Goal: Task Accomplishment & Management: Manage account settings

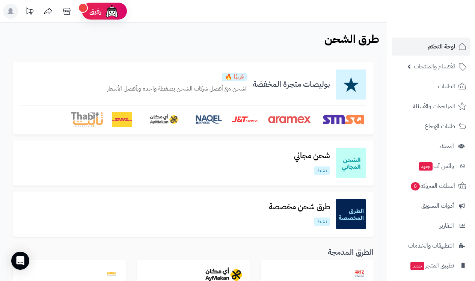
click at [394, 47] on span "لوحة التحكم" at bounding box center [441, 46] width 27 height 11
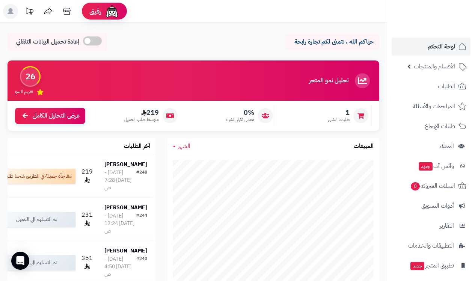
click at [443, 68] on span "الأقسام والمنتجات" at bounding box center [434, 66] width 41 height 11
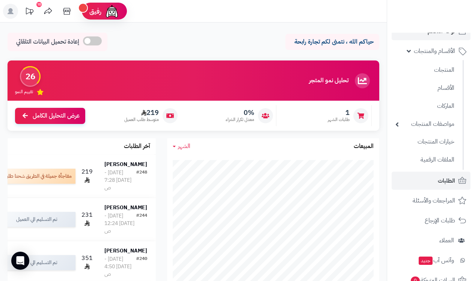
scroll to position [17, 0]
click at [444, 178] on span "الطلبات" at bounding box center [446, 179] width 17 height 11
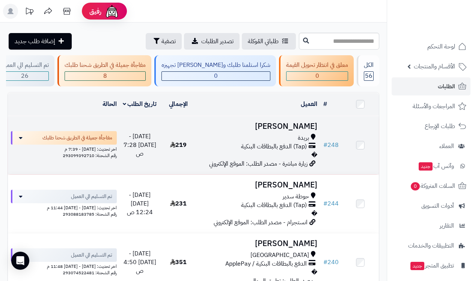
click at [319, 133] on td "Lama Soliman بريدة (Tap) الدفع بالبطاقات البنكية � زيارة مباشرة - مصدر الطلب: ا…" at bounding box center [259, 145] width 124 height 58
click at [337, 148] on link "# 248" at bounding box center [330, 145] width 15 height 9
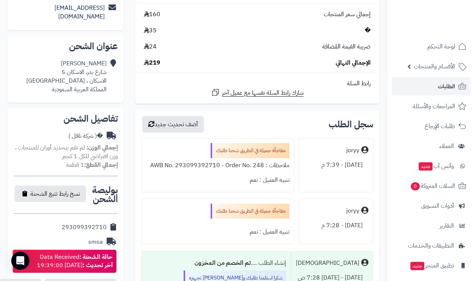
scroll to position [309, 0]
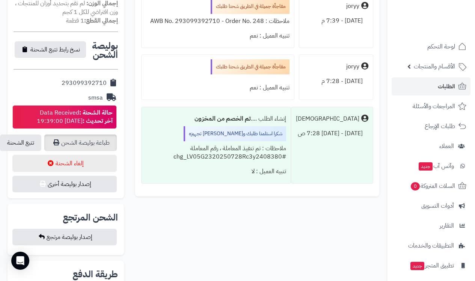
click at [79, 134] on link "طباعة بوليصة الشحن" at bounding box center [80, 142] width 73 height 17
click at [440, 50] on span "لوحة التحكم" at bounding box center [441, 46] width 27 height 11
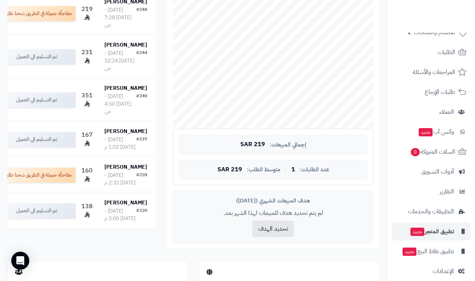
scroll to position [27, 0]
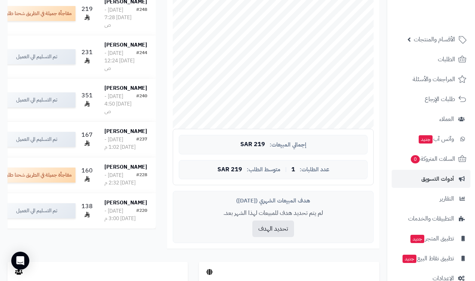
click at [434, 175] on span "أدوات التسويق" at bounding box center [438, 179] width 33 height 11
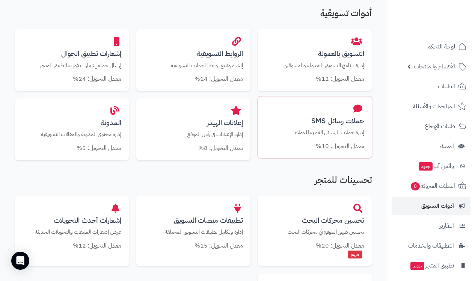
scroll to position [341, 0]
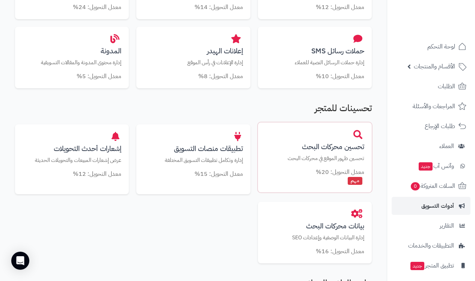
click at [361, 169] on small "معدل التحويل: 20%" at bounding box center [340, 172] width 48 height 9
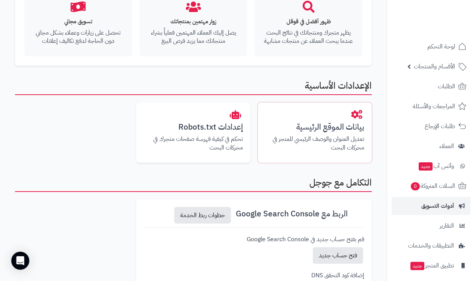
scroll to position [140, 0]
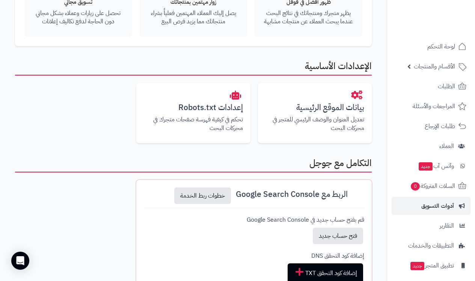
click at [360, 190] on icon at bounding box center [358, 193] width 9 height 9
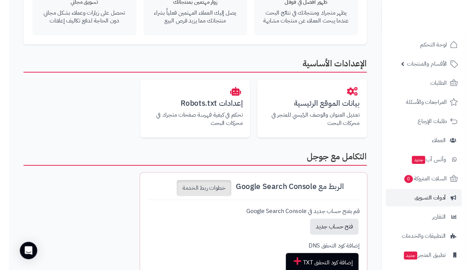
scroll to position [142, 0]
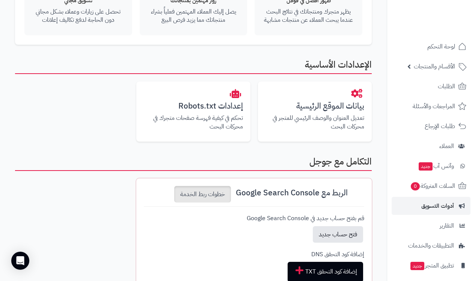
click at [210, 189] on link "خطوات ربط الخدمة" at bounding box center [202, 194] width 57 height 17
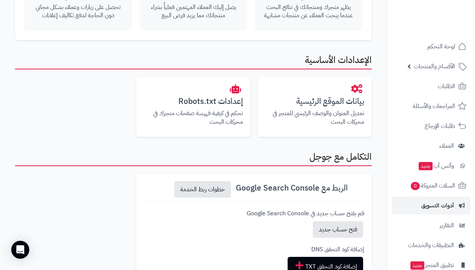
scroll to position [209, 0]
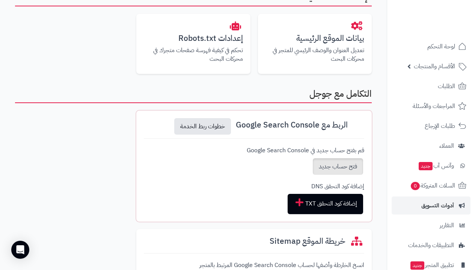
click at [342, 166] on link "فتح حساب جديد" at bounding box center [338, 167] width 50 height 17
click at [342, 165] on link "فتح حساب جديد" at bounding box center [338, 167] width 50 height 17
click at [358, 123] on icon at bounding box center [358, 124] width 9 height 9
click at [348, 205] on link "إضافة كود التحقق TXT" at bounding box center [326, 204] width 76 height 20
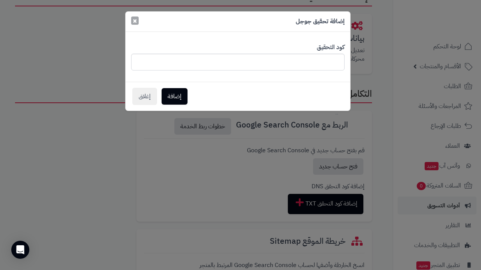
click at [134, 20] on span "×" at bounding box center [135, 20] width 5 height 11
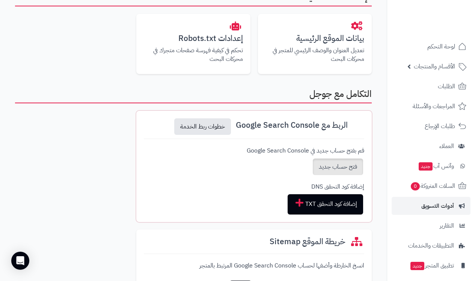
click at [348, 166] on link "فتح حساب جديد" at bounding box center [338, 167] width 50 height 17
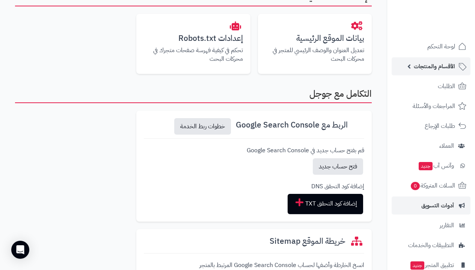
click at [445, 63] on span "الأقسام والمنتجات" at bounding box center [434, 66] width 41 height 11
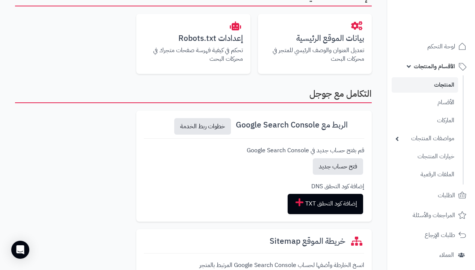
click at [443, 85] on link "المنتجات" at bounding box center [425, 84] width 66 height 15
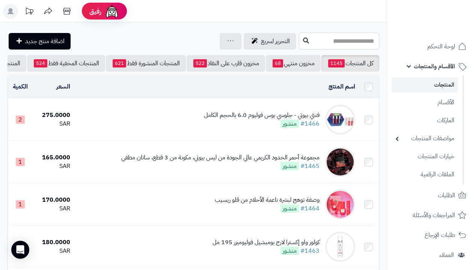
click at [330, 42] on input "text" at bounding box center [339, 41] width 80 height 17
type input "*"
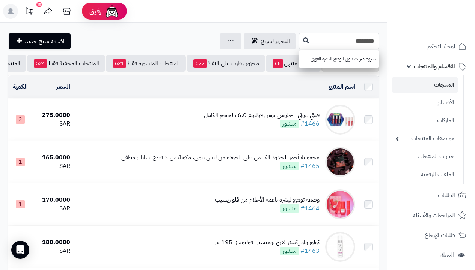
type input "********"
click at [206, 98] on td "اسم المنتج المحدد: 0 نسخ حذف" at bounding box center [215, 87] width 285 height 23
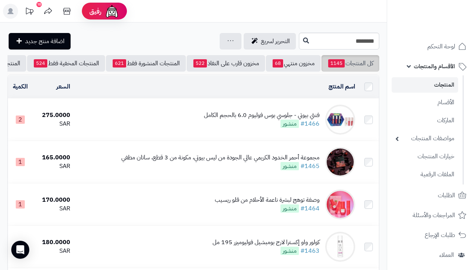
click at [354, 65] on link "كل المنتجات 1145" at bounding box center [351, 63] width 58 height 17
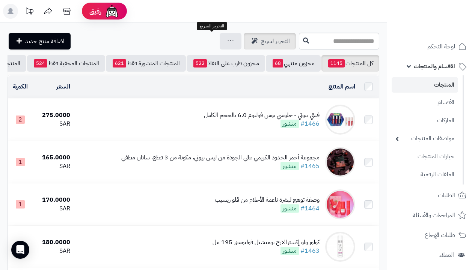
click at [261, 42] on span "التحرير لسريع" at bounding box center [275, 41] width 29 height 9
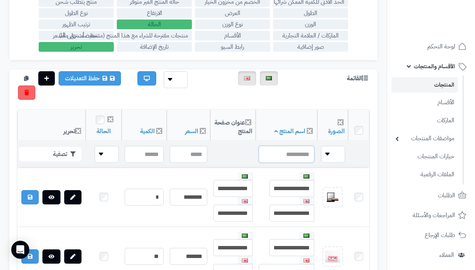
click at [310, 157] on input "text" at bounding box center [287, 154] width 56 height 17
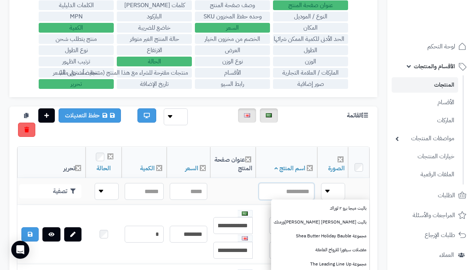
scroll to position [73, 0]
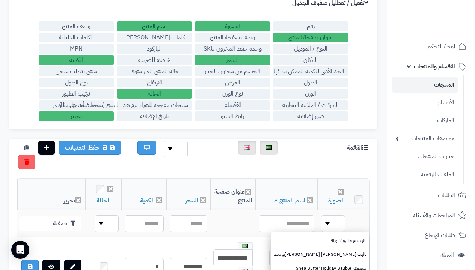
click at [327, 101] on label "الماركات / العلامة التجارية" at bounding box center [310, 105] width 75 height 10
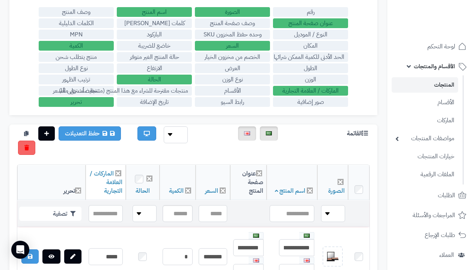
scroll to position [127, 0]
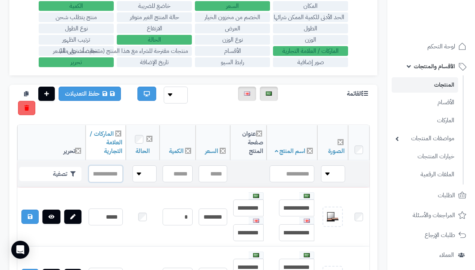
click at [112, 172] on input "text" at bounding box center [106, 174] width 34 height 17
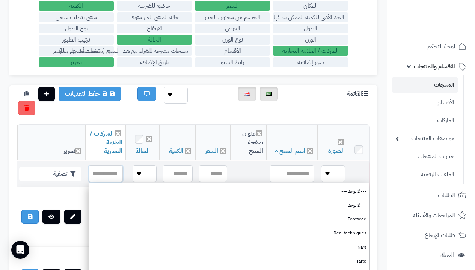
type input "*"
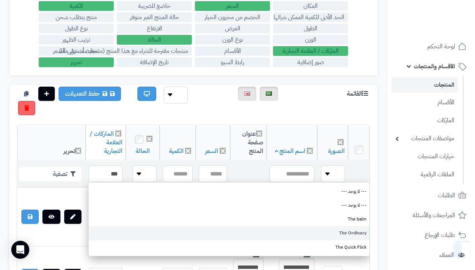
click at [231, 232] on link "The Ordinary" at bounding box center [229, 234] width 281 height 14
type input "**********"
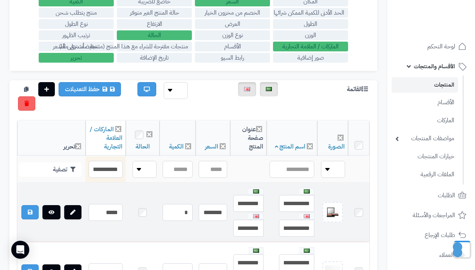
scroll to position [139, 0]
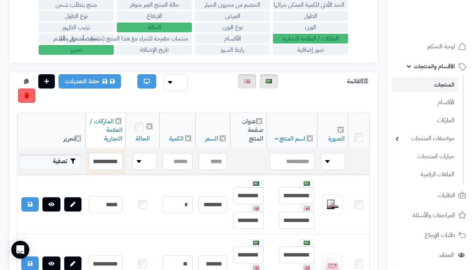
click at [56, 165] on button "تصفية" at bounding box center [50, 161] width 62 height 14
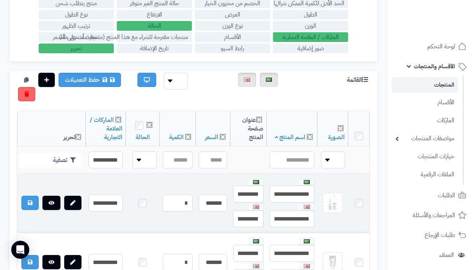
scroll to position [166, 0]
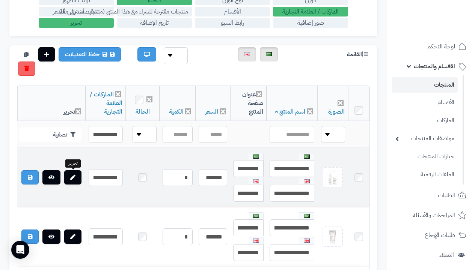
click at [74, 175] on icon at bounding box center [72, 177] width 5 height 5
click at [82, 175] on td at bounding box center [51, 177] width 68 height 59
click at [79, 177] on link at bounding box center [72, 178] width 17 height 14
click at [75, 181] on link at bounding box center [72, 178] width 17 height 14
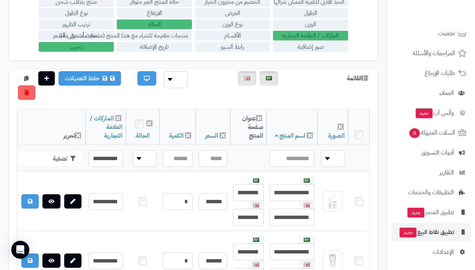
scroll to position [260, 0]
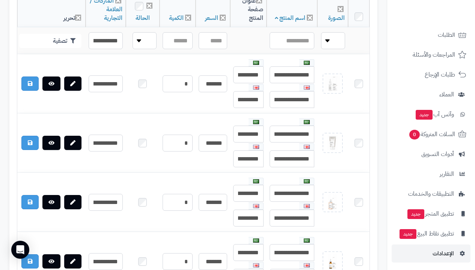
click at [441, 263] on link "الإعدادات" at bounding box center [431, 254] width 79 height 18
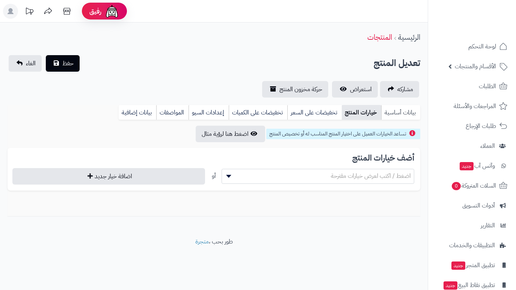
click at [402, 109] on link "بيانات أساسية" at bounding box center [400, 112] width 39 height 15
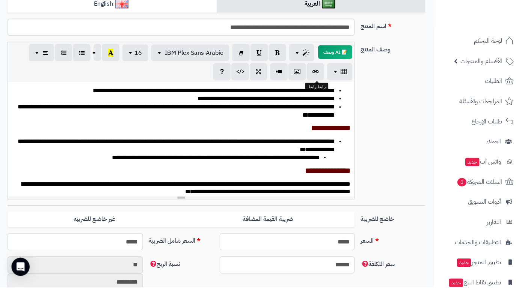
scroll to position [21, 0]
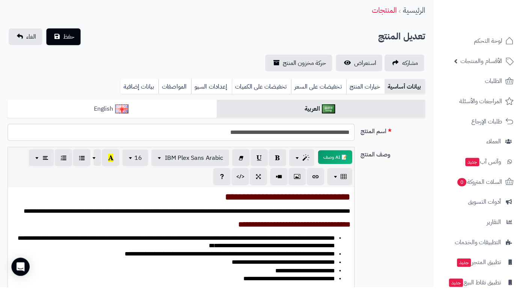
click at [147, 107] on link "English" at bounding box center [111, 114] width 207 height 18
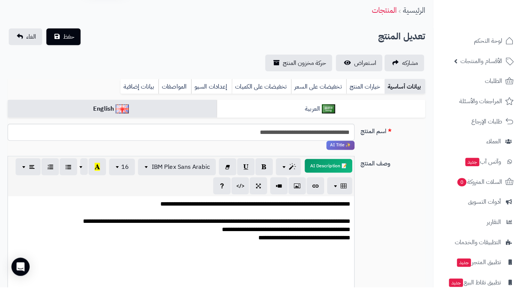
click at [346, 204] on div "**********" at bounding box center [179, 208] width 335 height 8
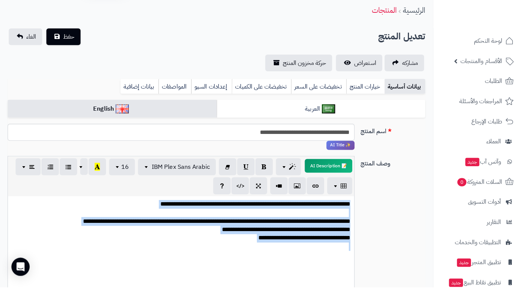
drag, startPoint x: 346, startPoint y: 202, endPoint x: 330, endPoint y: 257, distance: 57.2
click at [330, 257] on div "**********" at bounding box center [179, 256] width 342 height 113
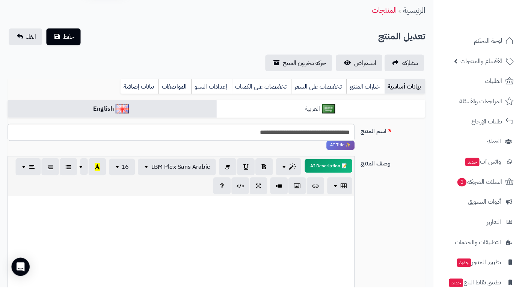
click at [315, 110] on link "العربية" at bounding box center [317, 114] width 207 height 18
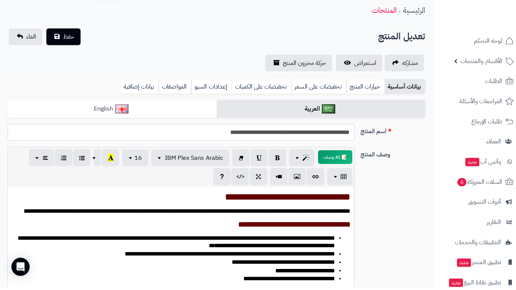
click at [138, 106] on link "English" at bounding box center [111, 114] width 207 height 18
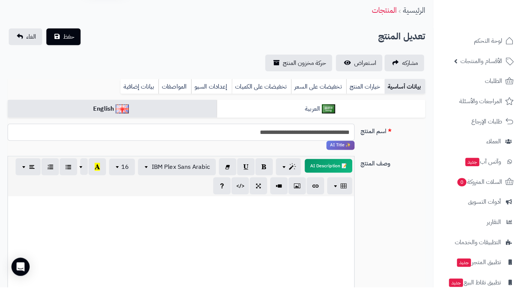
drag, startPoint x: 213, startPoint y: 130, endPoint x: 301, endPoint y: 130, distance: 88.3
click at [301, 130] on input "**********" at bounding box center [179, 136] width 343 height 17
click at [332, 111] on link "العربية" at bounding box center [317, 114] width 207 height 18
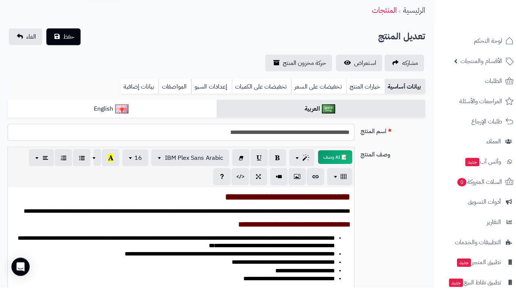
click at [335, 132] on input "**********" at bounding box center [179, 136] width 343 height 17
paste input "**********"
click at [347, 130] on input "**********" at bounding box center [179, 136] width 343 height 17
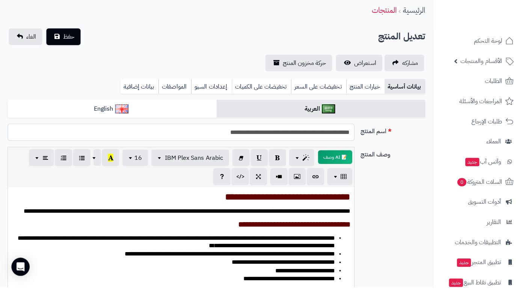
type input "**********"
drag, startPoint x: 280, startPoint y: 197, endPoint x: 326, endPoint y: 211, distance: 48.1
click at [280, 197] on font "**********" at bounding box center [284, 200] width 124 height 9
click at [270, 224] on font "**********" at bounding box center [290, 228] width 111 height 8
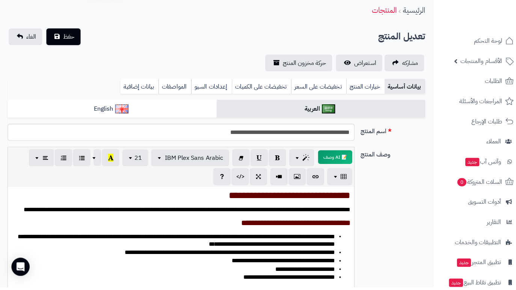
click at [306, 210] on span "**********" at bounding box center [184, 213] width 323 height 6
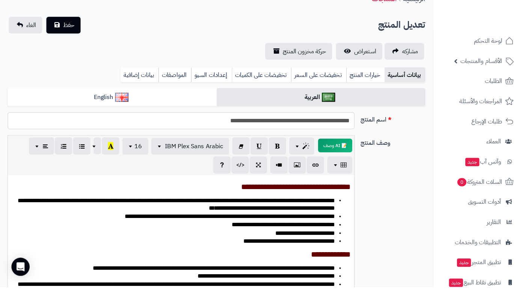
scroll to position [0, 0]
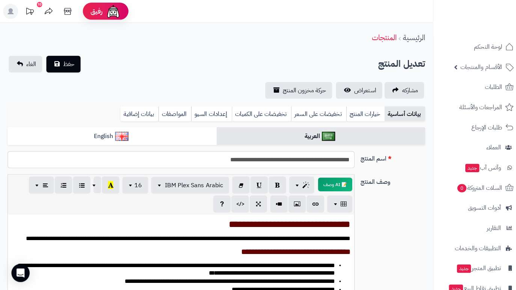
click at [346, 222] on font "**********" at bounding box center [286, 221] width 120 height 9
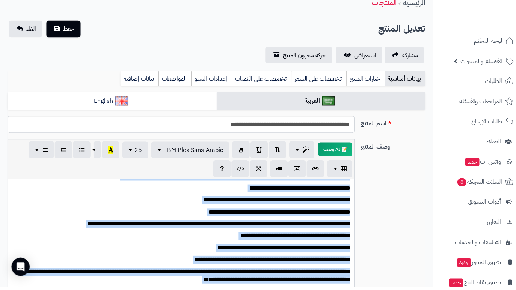
scroll to position [346, 0]
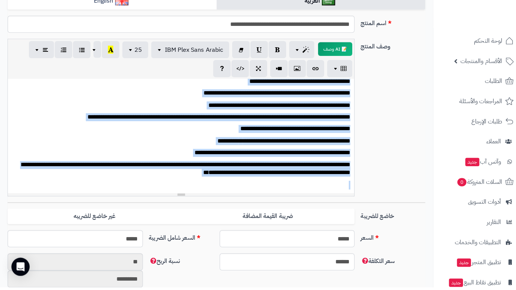
drag, startPoint x: 346, startPoint y: 222, endPoint x: 199, endPoint y: 235, distance: 147.1
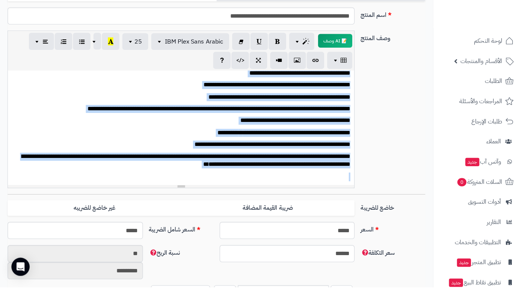
copy span "**********"
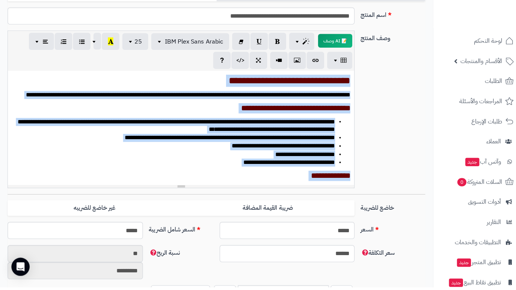
scroll to position [0, 0]
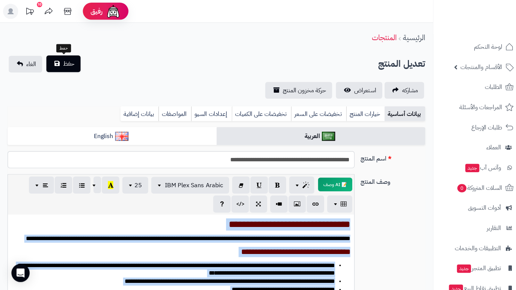
click at [65, 65] on span "حفظ" at bounding box center [67, 63] width 11 height 9
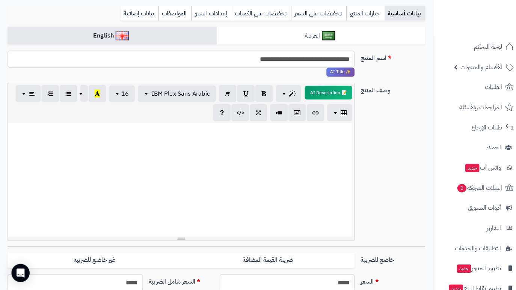
scroll to position [100, 0]
click at [280, 164] on div at bounding box center [179, 178] width 342 height 113
paste div
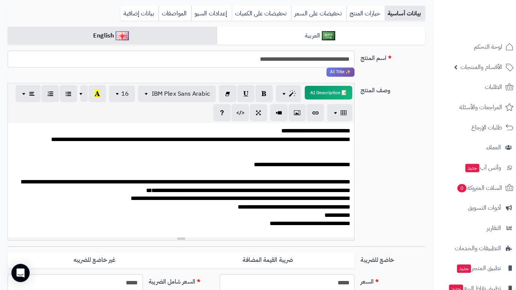
scroll to position [29, 0]
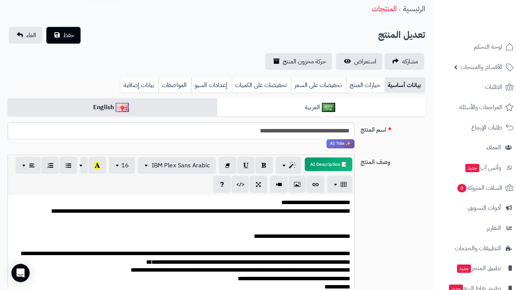
click at [257, 197] on div "**********" at bounding box center [181, 200] width 329 height 8
click at [257, 196] on div "**********" at bounding box center [181, 200] width 329 height 8
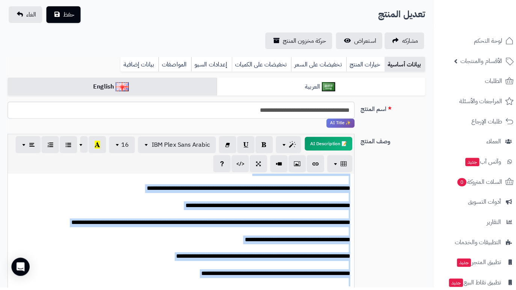
scroll to position [490, 0]
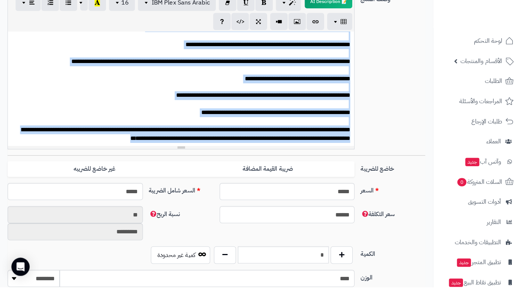
drag, startPoint x: 257, startPoint y: 196, endPoint x: 227, endPoint y: 280, distance: 88.9
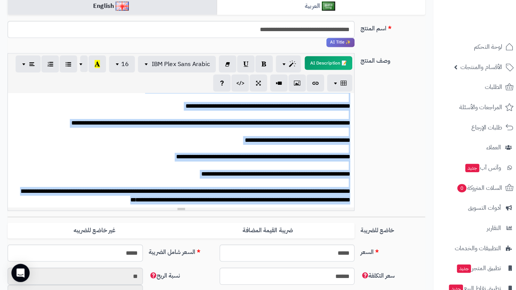
scroll to position [215, 0]
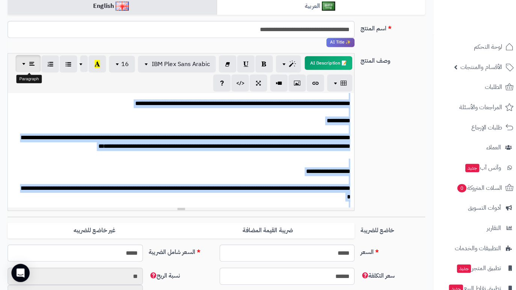
click at [31, 63] on icon "button" at bounding box center [31, 63] width 5 height 8
click at [35, 85] on button "button" at bounding box center [27, 82] width 17 height 17
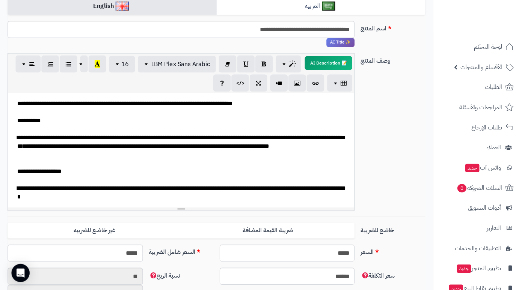
click at [144, 143] on div "**********" at bounding box center [181, 144] width 329 height 25
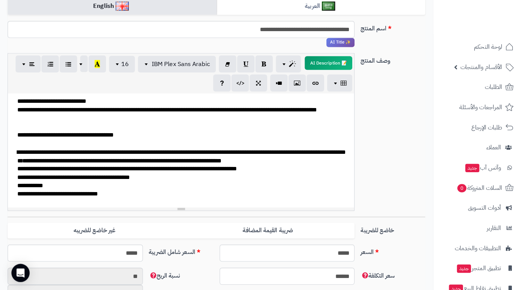
scroll to position [75, 0]
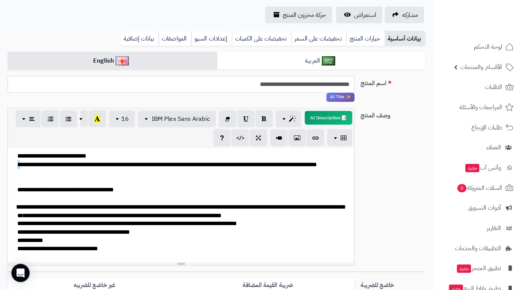
click at [17, 170] on div "**********" at bounding box center [181, 167] width 329 height 17
click at [59, 151] on div "**********" at bounding box center [181, 154] width 329 height 8
click at [82, 154] on div "**********" at bounding box center [181, 154] width 329 height 8
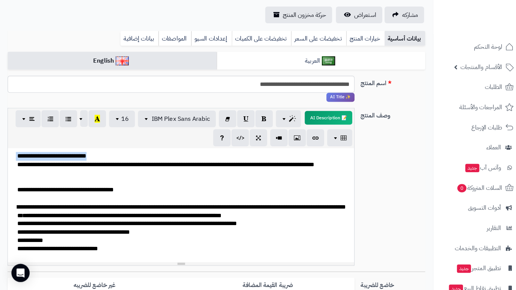
click at [82, 154] on div "**********" at bounding box center [181, 154] width 329 height 8
click at [23, 144] on div "📝 AI Description p blockquote pre h1 h2 h3 h4 h5 h6 IBM Plex Sans Arabic Arial …" at bounding box center [179, 126] width 342 height 39
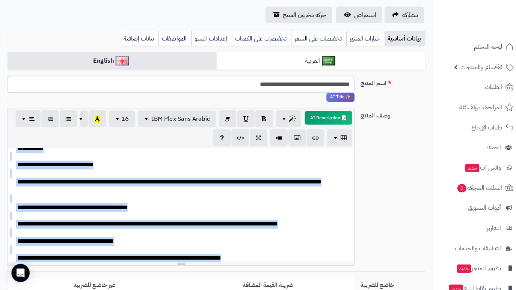
scroll to position [490, 0]
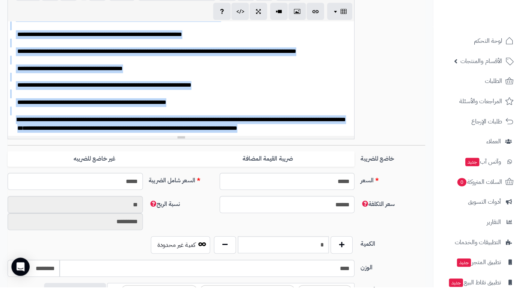
drag, startPoint x: 18, startPoint y: 151, endPoint x: 124, endPoint y: 249, distance: 143.8
click at [122, 254] on div "**********" at bounding box center [214, 266] width 413 height 668
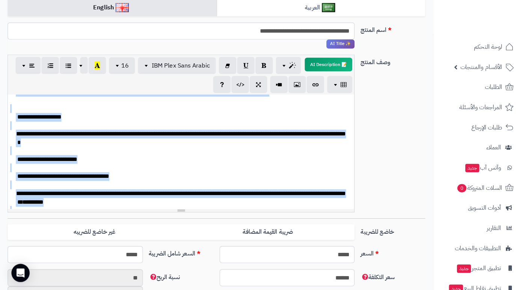
scroll to position [124, 0]
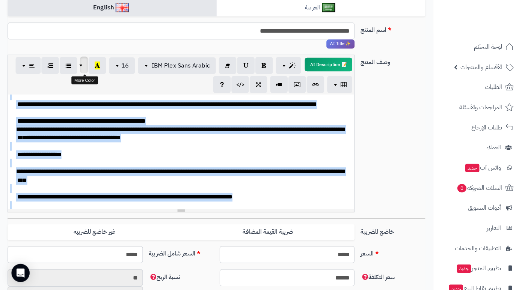
click at [80, 65] on span "button" at bounding box center [81, 64] width 6 height 9
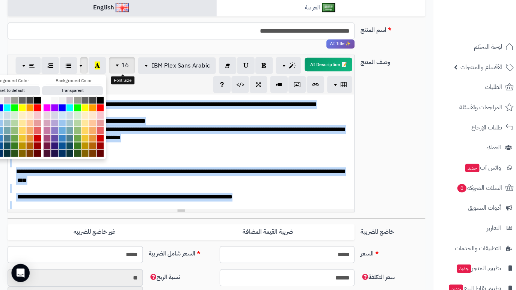
click at [114, 68] on span "button" at bounding box center [117, 64] width 6 height 9
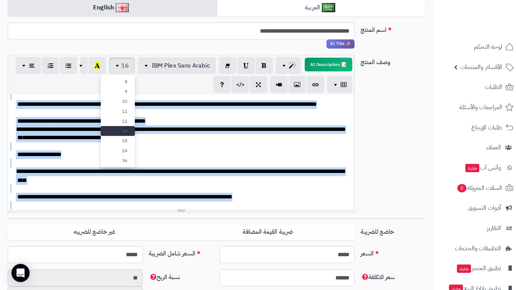
click at [124, 126] on link "14" at bounding box center [117, 130] width 34 height 10
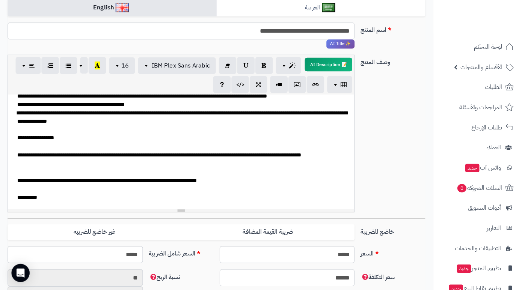
click at [112, 87] on div "📝 AI Description p blockquote pre h1 h2 h3 h4 h5 h6 IBM Plex Sans Arabic Arial …" at bounding box center [179, 73] width 342 height 39
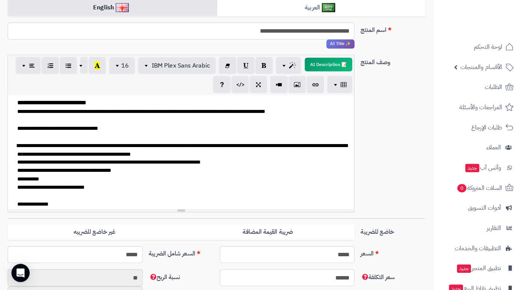
scroll to position [0, 0]
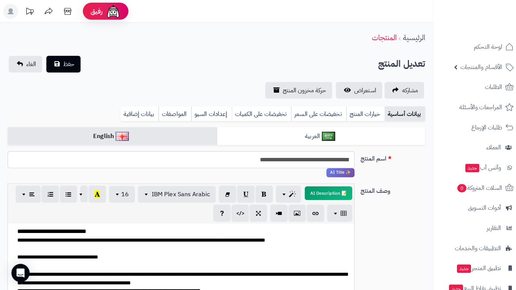
click at [73, 228] on div "**********" at bounding box center [181, 229] width 329 height 8
click at [74, 228] on div "**********" at bounding box center [181, 229] width 329 height 8
click at [82, 193] on span "button" at bounding box center [81, 191] width 6 height 9
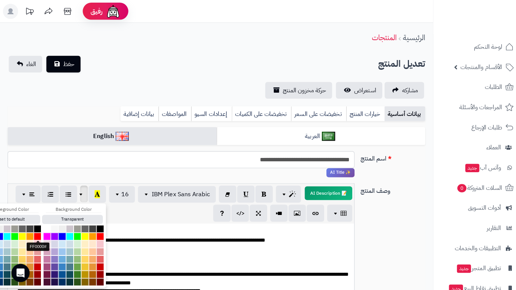
click at [37, 233] on button "button" at bounding box center [37, 234] width 8 height 8
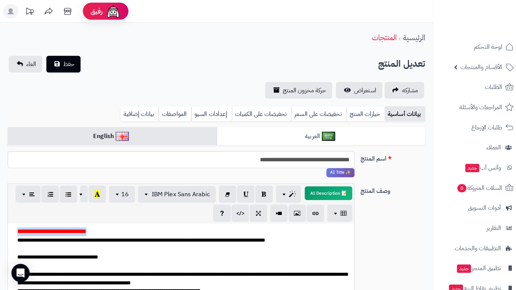
scroll to position [51, 0]
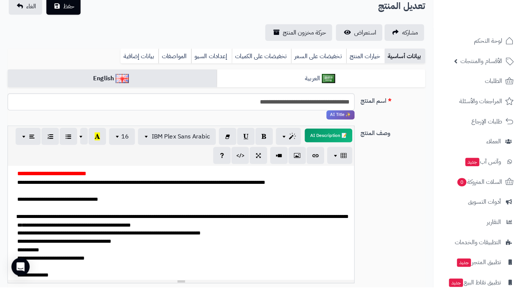
click at [72, 199] on div "**********" at bounding box center [181, 203] width 329 height 8
click at [81, 136] on span "button" at bounding box center [81, 140] width 6 height 9
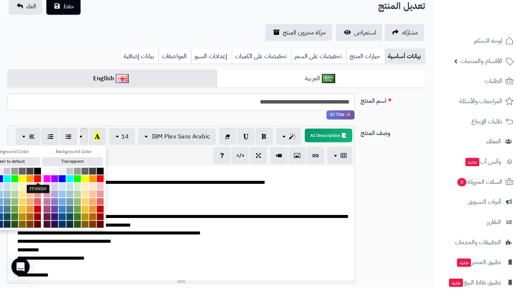
click at [38, 179] on button "button" at bounding box center [37, 183] width 8 height 8
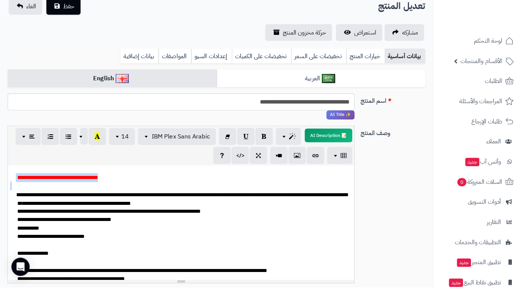
scroll to position [25, 0]
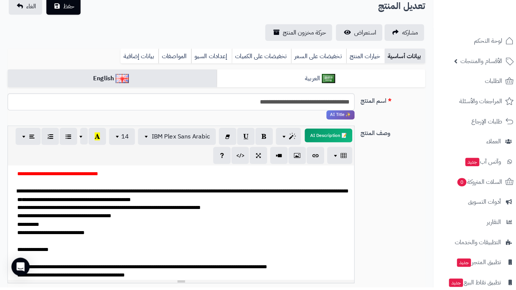
click at [44, 251] on span "**********" at bounding box center [32, 253] width 31 height 5
click at [81, 136] on span "button" at bounding box center [81, 140] width 6 height 9
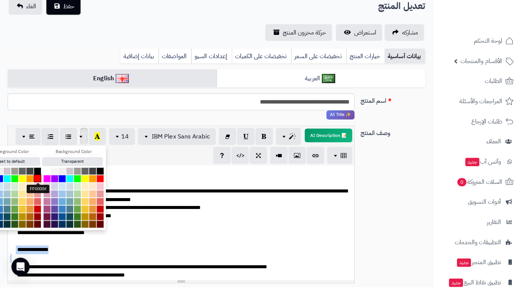
click at [39, 179] on button "button" at bounding box center [37, 183] width 8 height 8
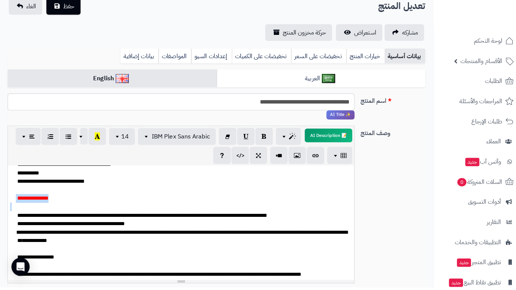
scroll to position [84, 0]
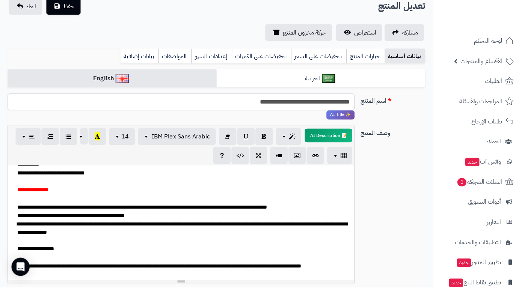
click at [50, 250] on span "**********" at bounding box center [35, 252] width 36 height 5
click at [80, 136] on span "button" at bounding box center [81, 140] width 6 height 9
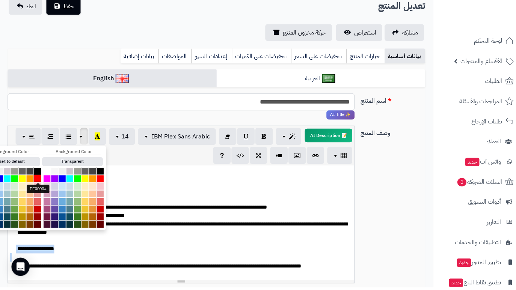
click at [37, 179] on button "button" at bounding box center [37, 183] width 8 height 8
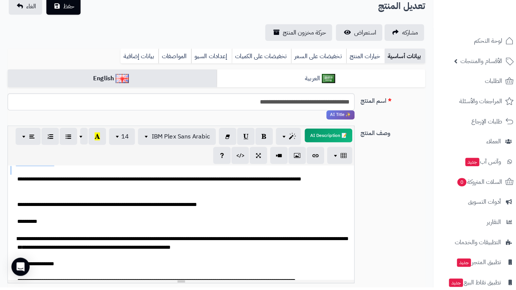
scroll to position [172, 0]
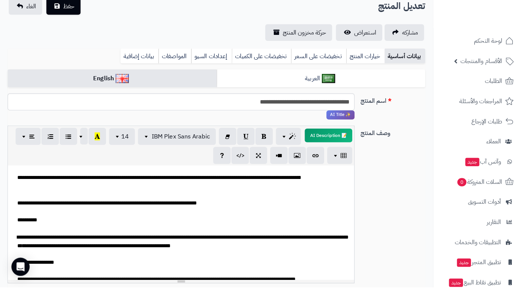
click at [29, 221] on span "**********" at bounding box center [27, 223] width 20 height 5
click at [83, 136] on span "button" at bounding box center [81, 140] width 6 height 9
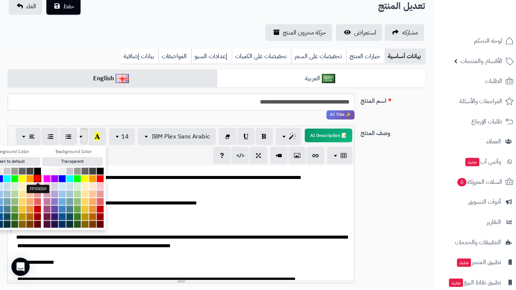
click at [39, 179] on button "button" at bounding box center [37, 183] width 8 height 8
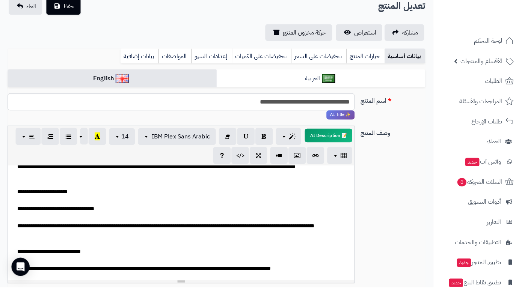
scroll to position [285, 0]
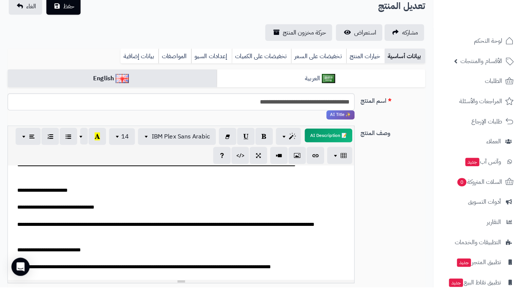
click at [61, 192] on span "**********" at bounding box center [42, 194] width 50 height 5
click at [62, 192] on span "**********" at bounding box center [42, 194] width 50 height 5
click at [79, 136] on span "button" at bounding box center [81, 140] width 6 height 9
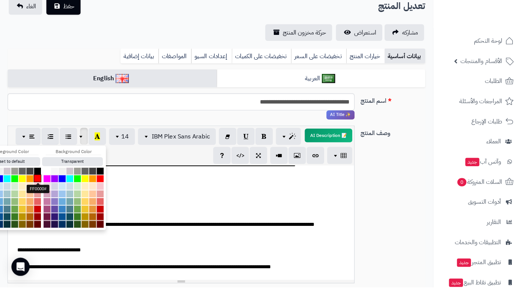
click at [37, 179] on button "button" at bounding box center [37, 183] width 8 height 8
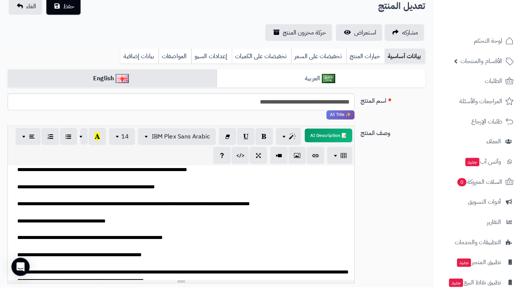
scroll to position [192, 0]
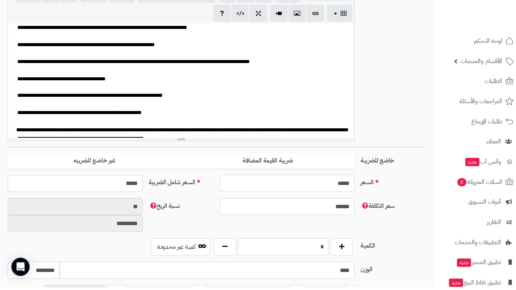
click at [307, 182] on input "*****" at bounding box center [284, 187] width 134 height 17
type input "*"
type input "********"
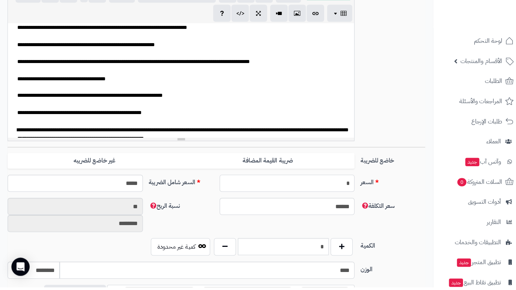
type input "**"
type input "*********"
type input "*****"
type input "**"
click at [383, 116] on div "**********" at bounding box center [214, 70] width 419 height 162
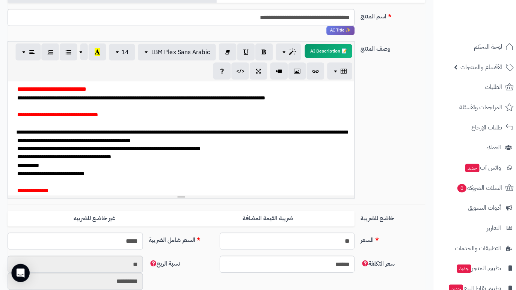
scroll to position [0, 0]
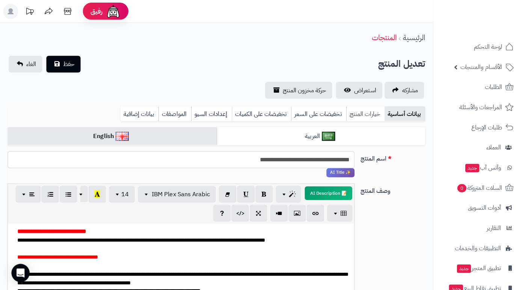
click at [363, 113] on link "خيارات المنتج" at bounding box center [361, 112] width 38 height 15
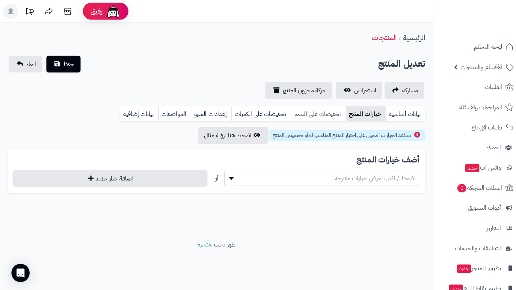
click at [331, 110] on link "تخفيضات على السعر" at bounding box center [314, 112] width 54 height 15
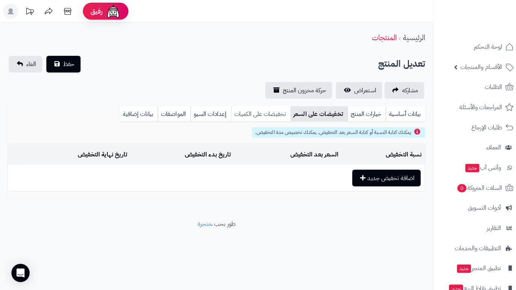
click at [286, 111] on link "تخفيضات على الكميات" at bounding box center [257, 112] width 59 height 15
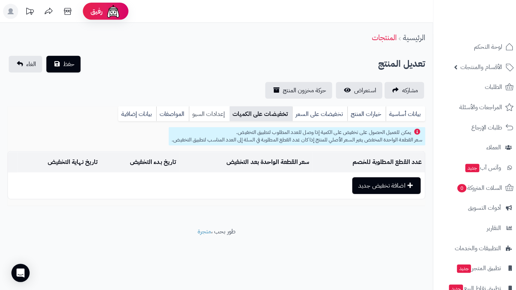
click at [216, 112] on link "إعدادات السيو" at bounding box center [207, 112] width 40 height 15
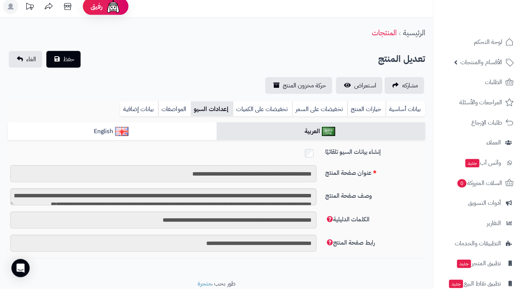
scroll to position [2, 0]
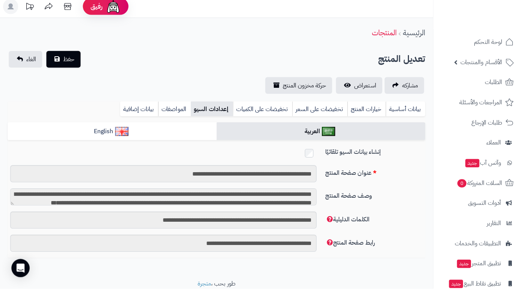
click at [274, 194] on textarea "**********" at bounding box center [161, 199] width 303 height 17
click at [396, 197] on div "**********" at bounding box center [214, 202] width 419 height 23
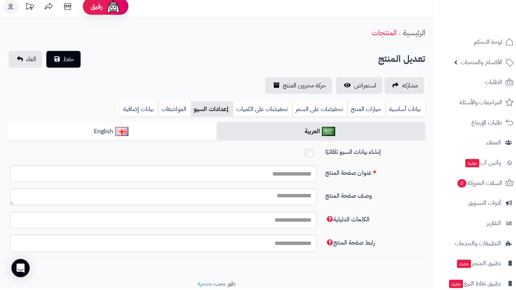
scroll to position [0, 0]
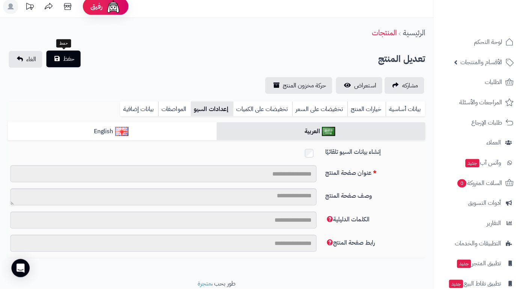
click at [65, 60] on span "حفظ" at bounding box center [67, 63] width 11 height 9
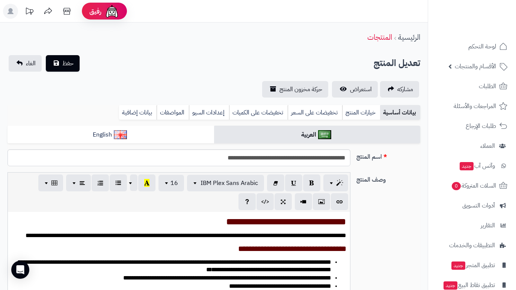
click at [394, 117] on link "بيانات أساسية" at bounding box center [400, 112] width 40 height 15
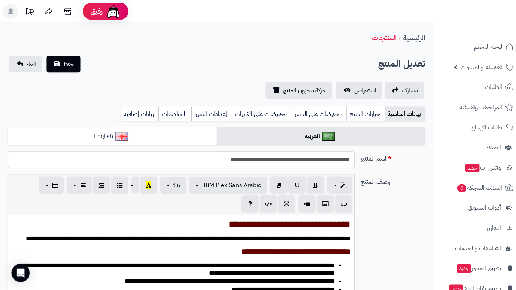
click at [392, 112] on link "بيانات أساسية" at bounding box center [400, 112] width 40 height 15
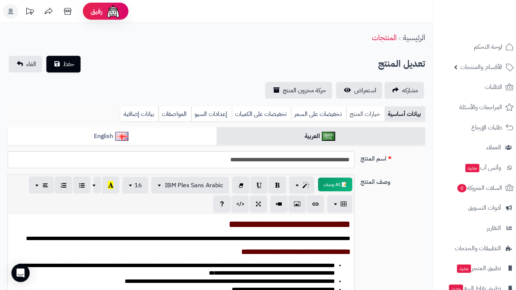
click at [363, 111] on link "خيارات المنتج" at bounding box center [361, 112] width 38 height 15
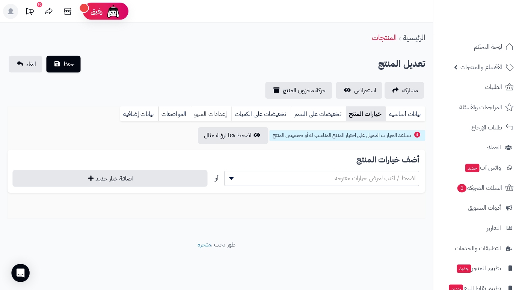
click at [209, 107] on link "إعدادات السيو" at bounding box center [209, 112] width 40 height 15
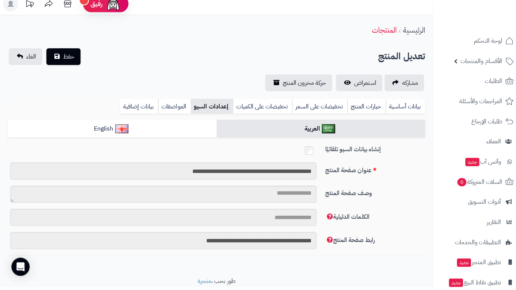
scroll to position [8, 0]
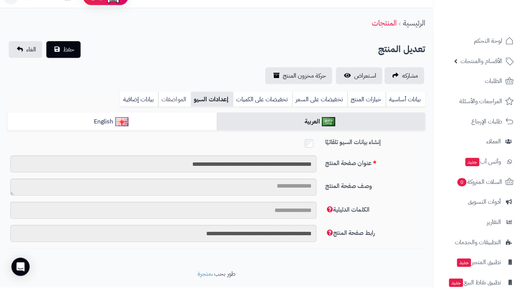
click at [168, 101] on link "المواصفات" at bounding box center [172, 104] width 32 height 15
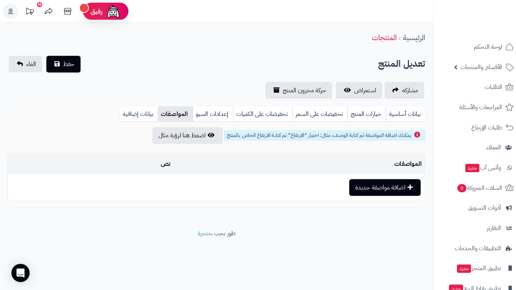
scroll to position [0, 0]
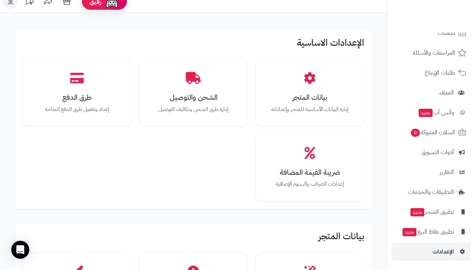
scroll to position [27, 0]
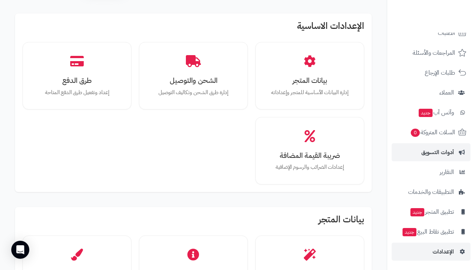
click at [448, 154] on span "أدوات التسويق" at bounding box center [438, 152] width 33 height 11
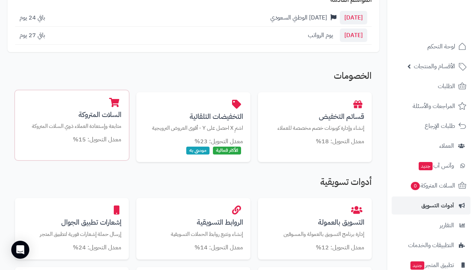
scroll to position [102, 0]
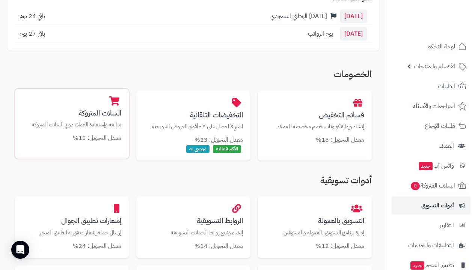
click at [101, 135] on small "معدل التحويل: 15%" at bounding box center [97, 138] width 48 height 9
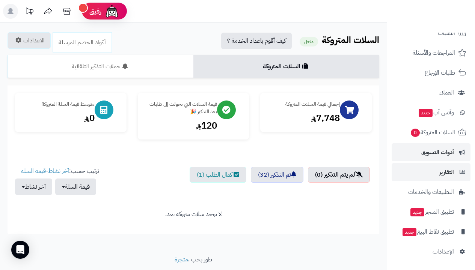
scroll to position [21, 0]
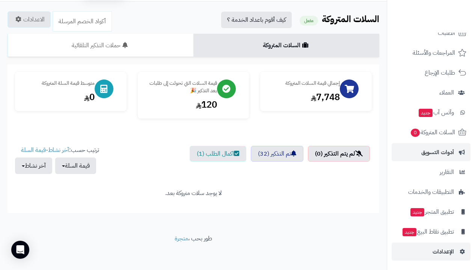
click at [443, 249] on span "الإعدادات" at bounding box center [443, 252] width 21 height 11
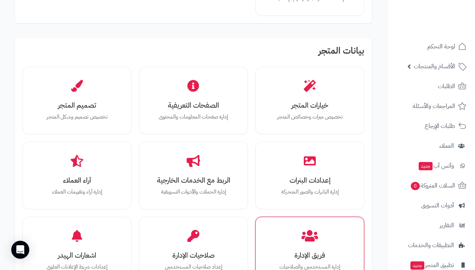
scroll to position [215, 0]
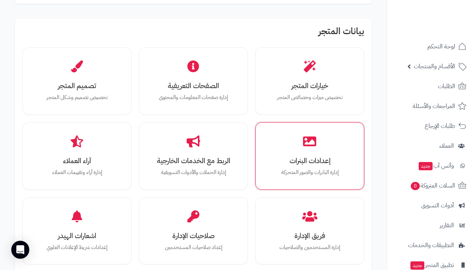
click at [312, 172] on p "إدارة البانرات والصور المتحركة" at bounding box center [310, 173] width 83 height 8
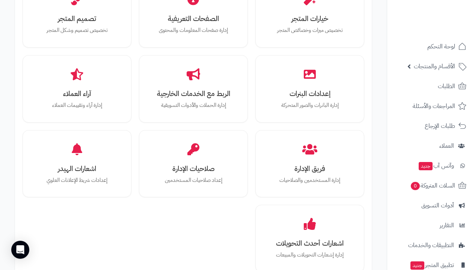
scroll to position [290, 0]
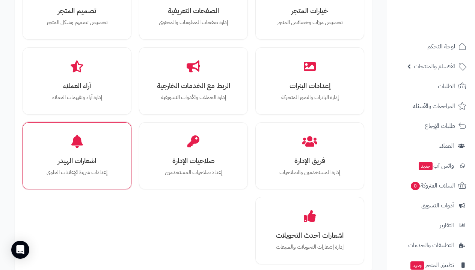
click at [83, 160] on h3 "اشعارات الهيدر" at bounding box center [77, 161] width 83 height 8
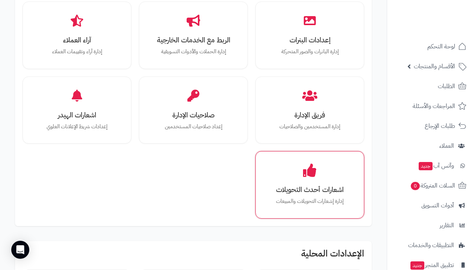
scroll to position [340, 0]
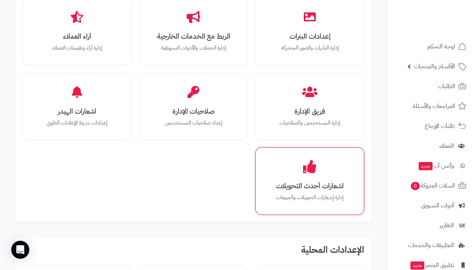
click at [336, 196] on p "إدارة إشعارات التحويلات والمبيعات" at bounding box center [310, 198] width 83 height 8
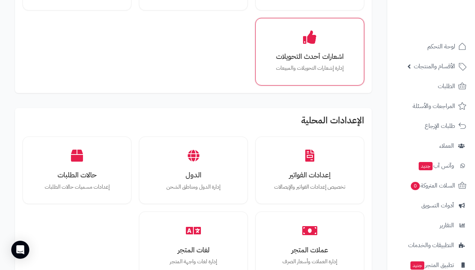
scroll to position [470, 0]
click at [311, 54] on h3 "اشعارات أحدث التحويلات" at bounding box center [310, 57] width 83 height 8
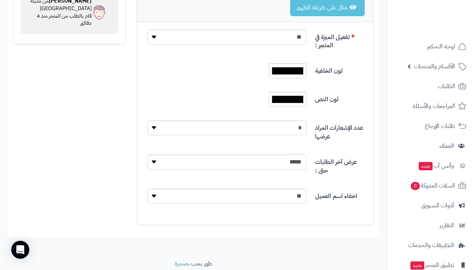
scroll to position [126, 0]
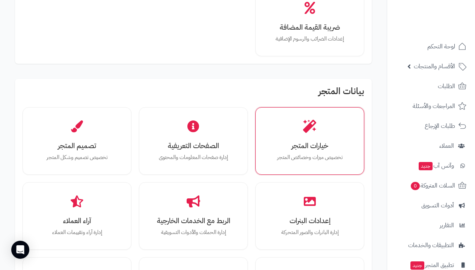
scroll to position [154, 0]
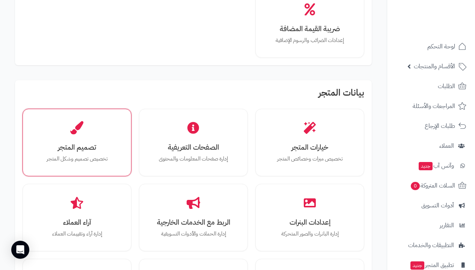
click at [89, 146] on h3 "تصميم المتجر" at bounding box center [77, 148] width 83 height 8
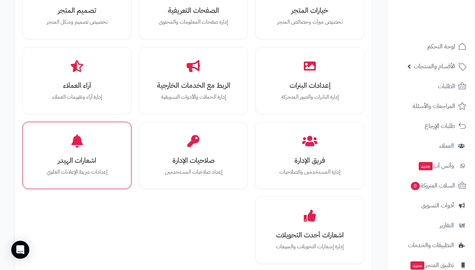
scroll to position [292, 0]
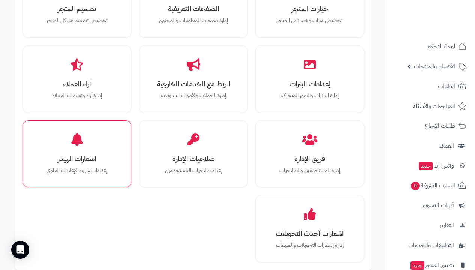
click at [84, 155] on h3 "اشعارات الهيدر" at bounding box center [77, 159] width 83 height 8
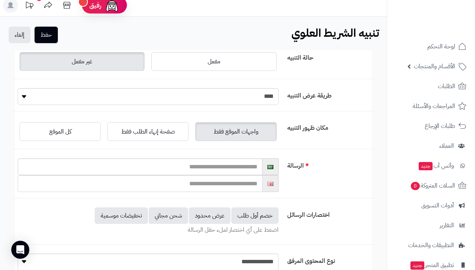
scroll to position [20, 0]
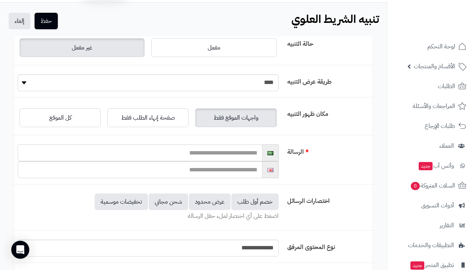
click at [235, 151] on input "text" at bounding box center [140, 153] width 245 height 17
type input "*"
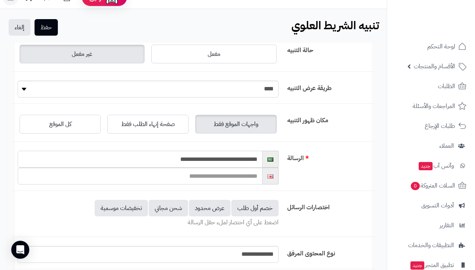
scroll to position [12, 0]
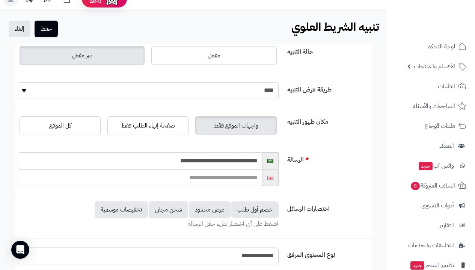
type input "**********"
select select "*"
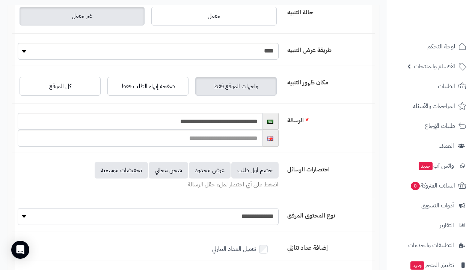
scroll to position [19, 0]
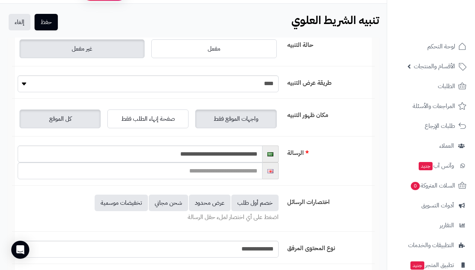
click at [88, 118] on label "كل الموقع" at bounding box center [60, 119] width 81 height 19
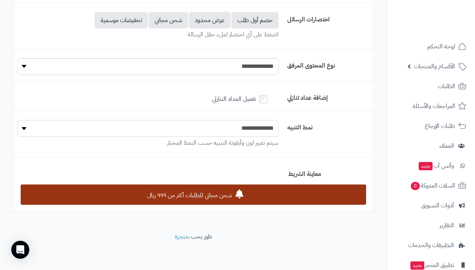
scroll to position [199, 0]
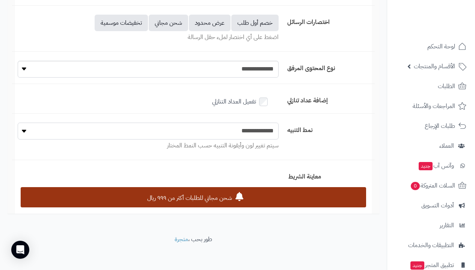
select select "*"
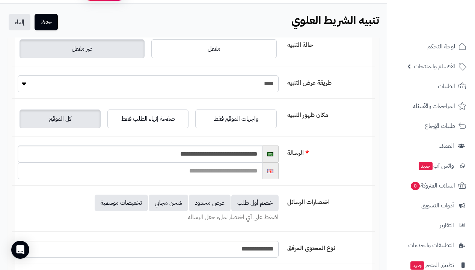
scroll to position [7, 0]
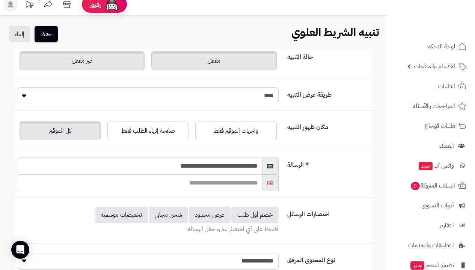
click at [218, 66] on label "مفعل" at bounding box center [213, 60] width 125 height 19
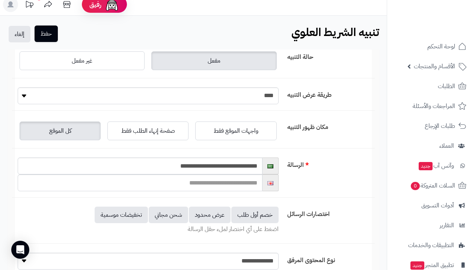
click at [47, 37] on button "حفظ" at bounding box center [46, 34] width 23 height 17
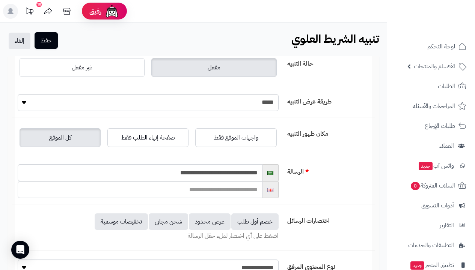
click at [53, 36] on button "حفظ" at bounding box center [46, 40] width 23 height 17
click at [51, 44] on button "حفظ" at bounding box center [46, 40] width 23 height 17
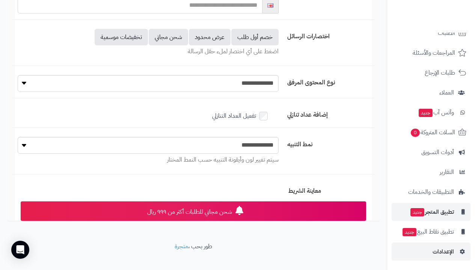
scroll to position [192, 0]
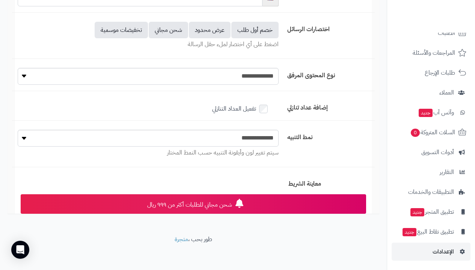
click at [454, 252] on link "الإعدادات" at bounding box center [431, 252] width 79 height 18
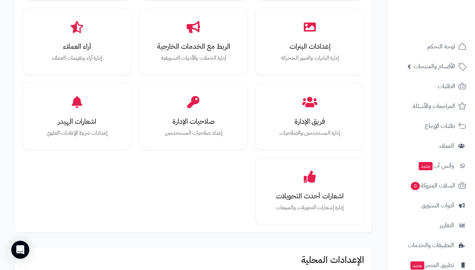
scroll to position [255, 0]
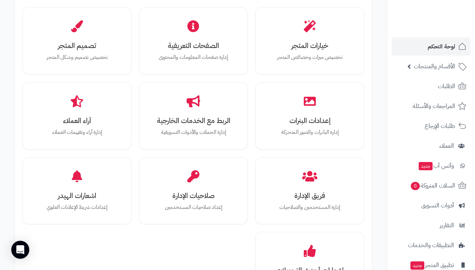
click at [441, 48] on span "لوحة التحكم" at bounding box center [441, 46] width 27 height 11
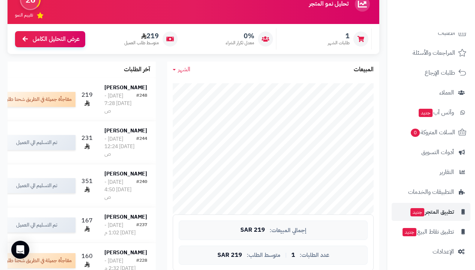
scroll to position [144, 0]
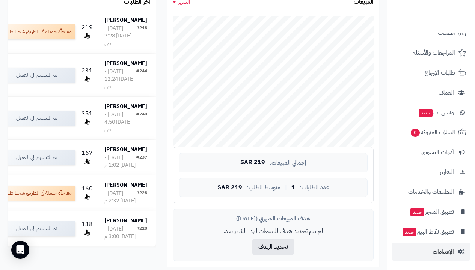
click at [446, 256] on span "الإعدادات" at bounding box center [443, 252] width 21 height 11
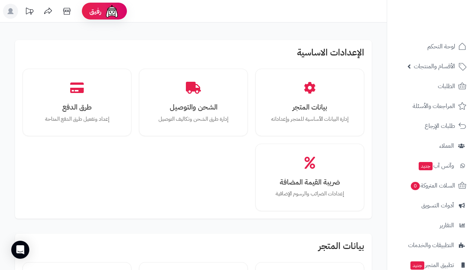
scroll to position [9, 0]
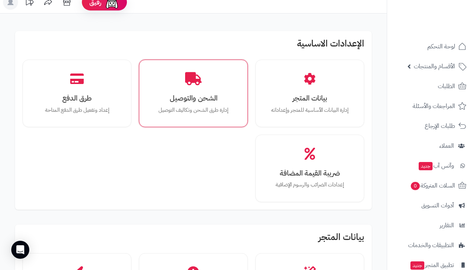
click at [207, 101] on h3 "الشحن والتوصيل" at bounding box center [193, 98] width 83 height 8
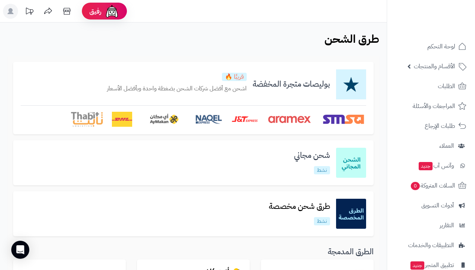
scroll to position [2, 0]
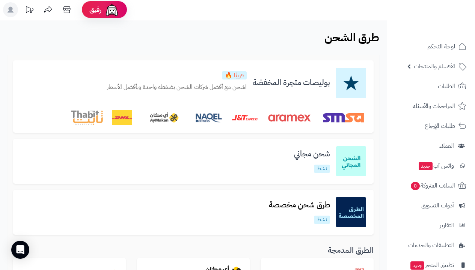
click at [317, 164] on link "شحن مجاني نشط" at bounding box center [312, 161] width 48 height 23
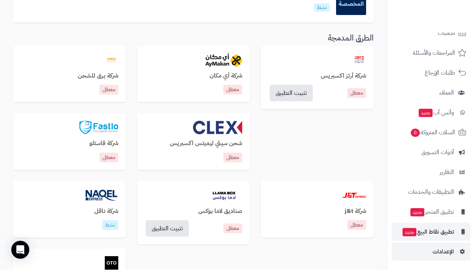
scroll to position [242, 0]
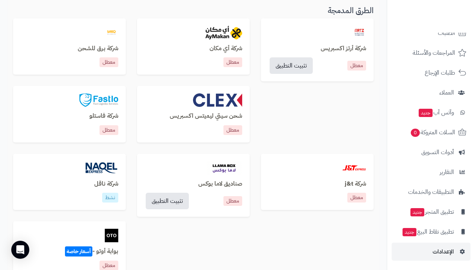
click at [443, 250] on span "الإعدادات" at bounding box center [443, 252] width 21 height 11
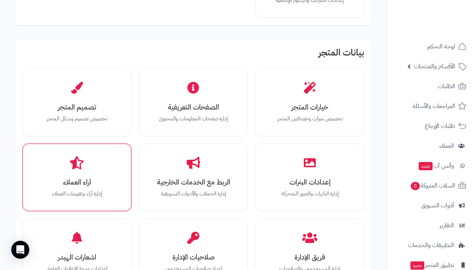
scroll to position [274, 0]
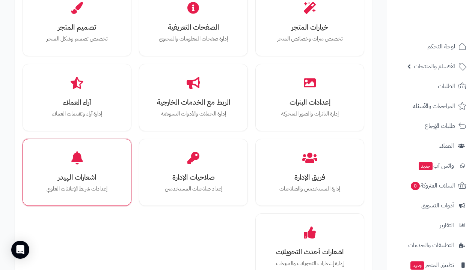
click at [83, 174] on h3 "اشعارات الهيدر" at bounding box center [77, 178] width 83 height 8
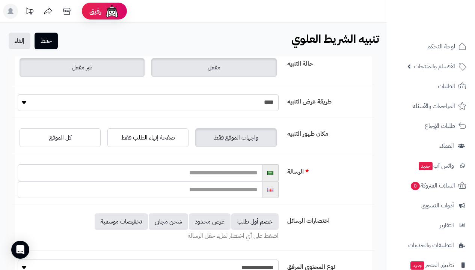
click at [221, 68] on label "مفعل" at bounding box center [213, 67] width 125 height 19
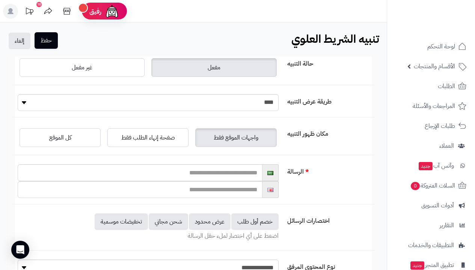
click at [42, 44] on button "حفظ" at bounding box center [46, 40] width 23 height 17
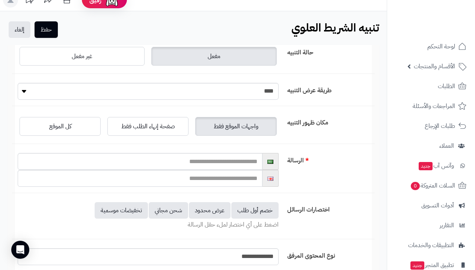
scroll to position [50, 0]
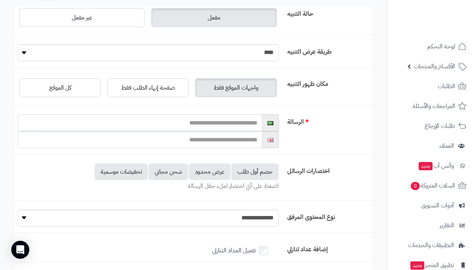
click at [237, 128] on input "text" at bounding box center [140, 123] width 245 height 17
type input "**********"
click at [344, 138] on div "**********" at bounding box center [193, 135] width 363 height 40
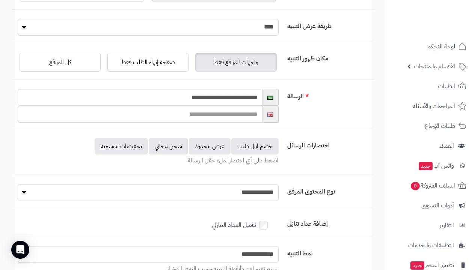
scroll to position [48, 0]
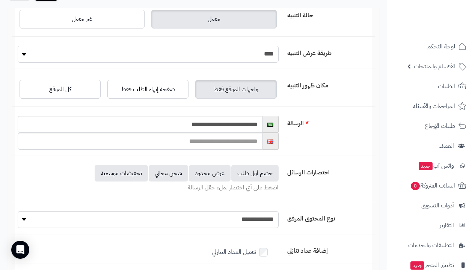
select select "*"
click at [317, 63] on div "طريقة عرض التنبيه **** *****" at bounding box center [193, 57] width 363 height 23
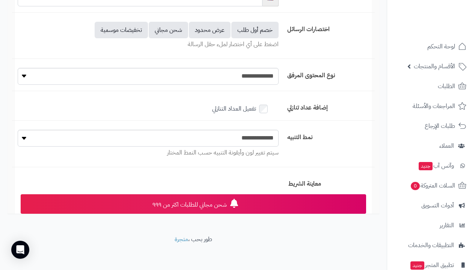
scroll to position [0, 0]
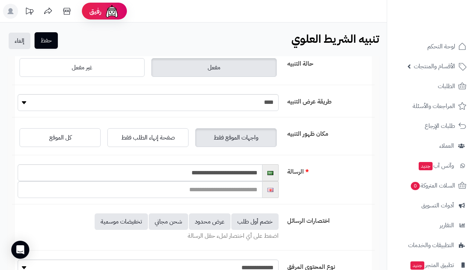
click at [51, 40] on button "حفظ" at bounding box center [46, 40] width 23 height 17
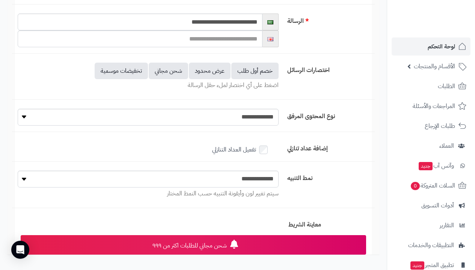
scroll to position [103, 0]
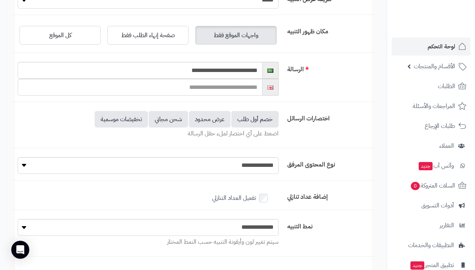
click at [435, 46] on span "لوحة التحكم" at bounding box center [441, 46] width 27 height 11
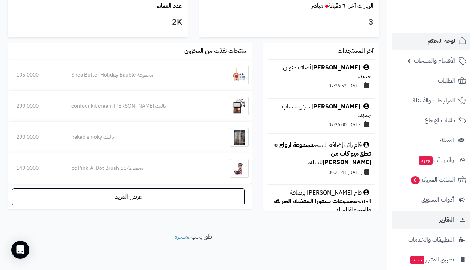
scroll to position [53, 0]
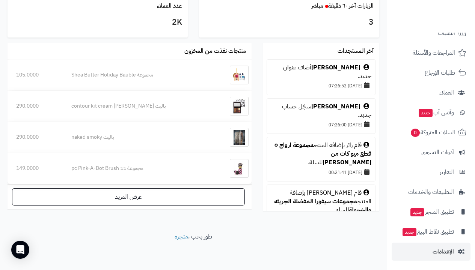
click at [439, 249] on span "الإعدادات" at bounding box center [443, 252] width 21 height 11
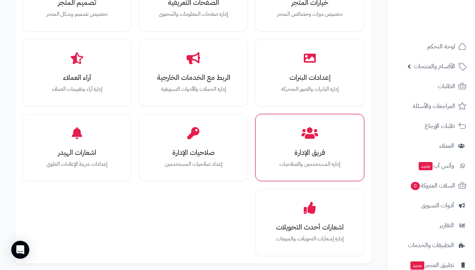
scroll to position [316, 0]
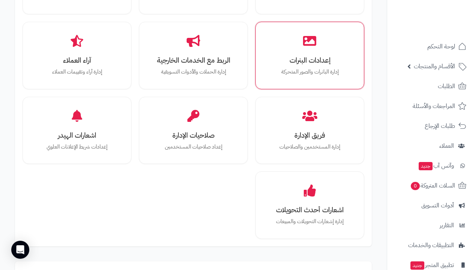
click at [331, 59] on h3 "إعدادات البنرات" at bounding box center [310, 60] width 83 height 8
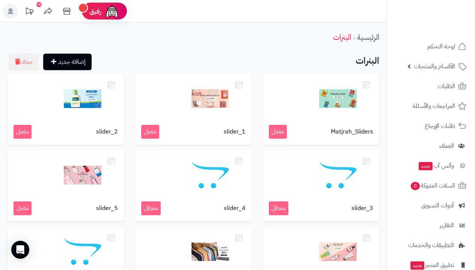
click at [347, 35] on link "البنرات" at bounding box center [342, 37] width 18 height 11
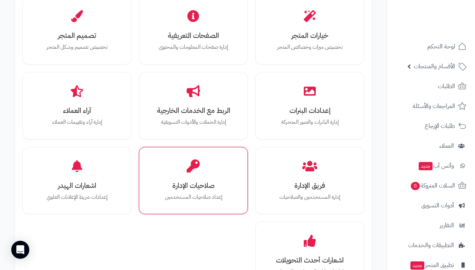
scroll to position [230, 0]
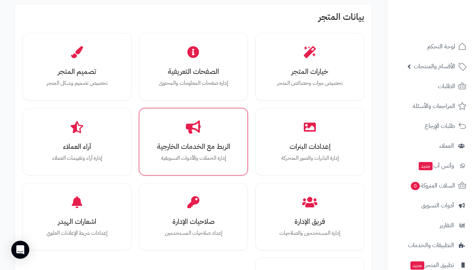
click at [198, 150] on h3 "الربط مع الخدمات الخارجية" at bounding box center [193, 147] width 83 height 8
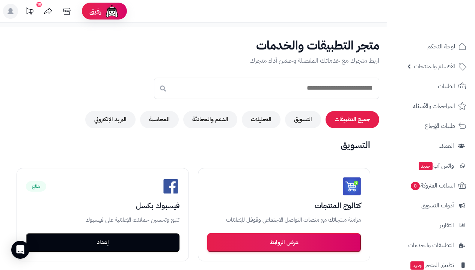
click at [64, 12] on icon at bounding box center [66, 11] width 7 height 7
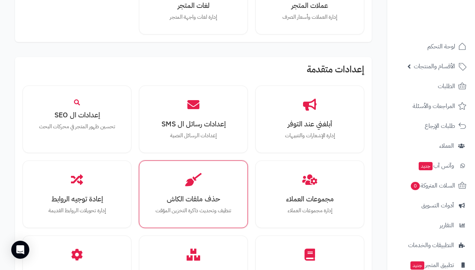
scroll to position [763, 0]
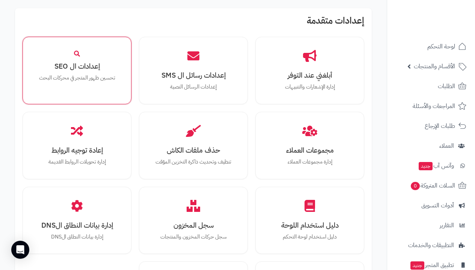
click at [92, 80] on div "إعدادات ال SEO تحسين ظهور المتجر في محركات البحث" at bounding box center [77, 65] width 98 height 47
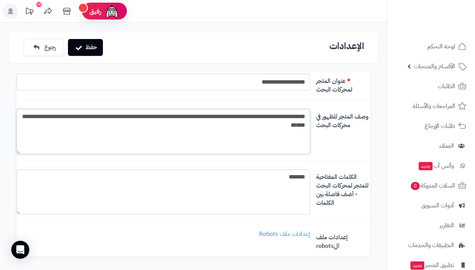
click at [307, 114] on textarea "**********" at bounding box center [164, 131] width 294 height 45
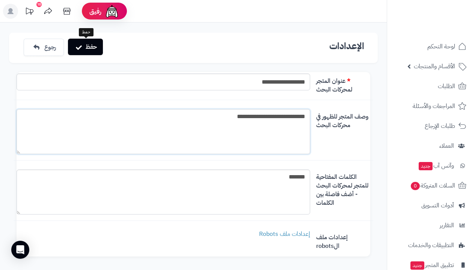
type textarea "**********"
click at [94, 47] on button "حفظ" at bounding box center [85, 47] width 35 height 17
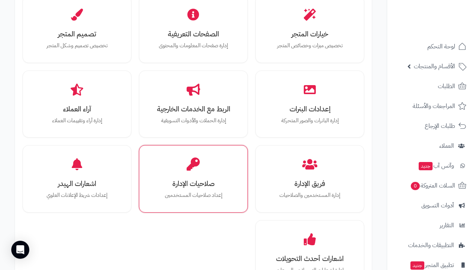
scroll to position [296, 0]
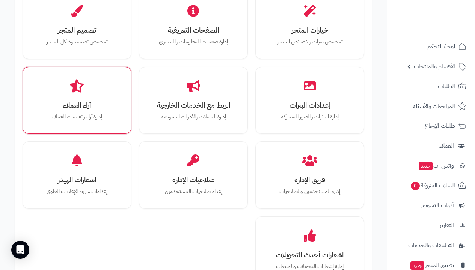
click at [86, 117] on p "إدارة آراء وتقييمات العملاء" at bounding box center [77, 117] width 83 height 8
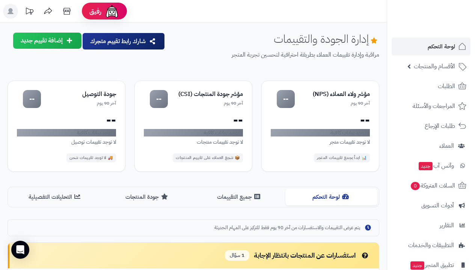
click at [450, 44] on span "لوحة التحكم" at bounding box center [441, 46] width 27 height 11
